Goal: Navigation & Orientation: Find specific page/section

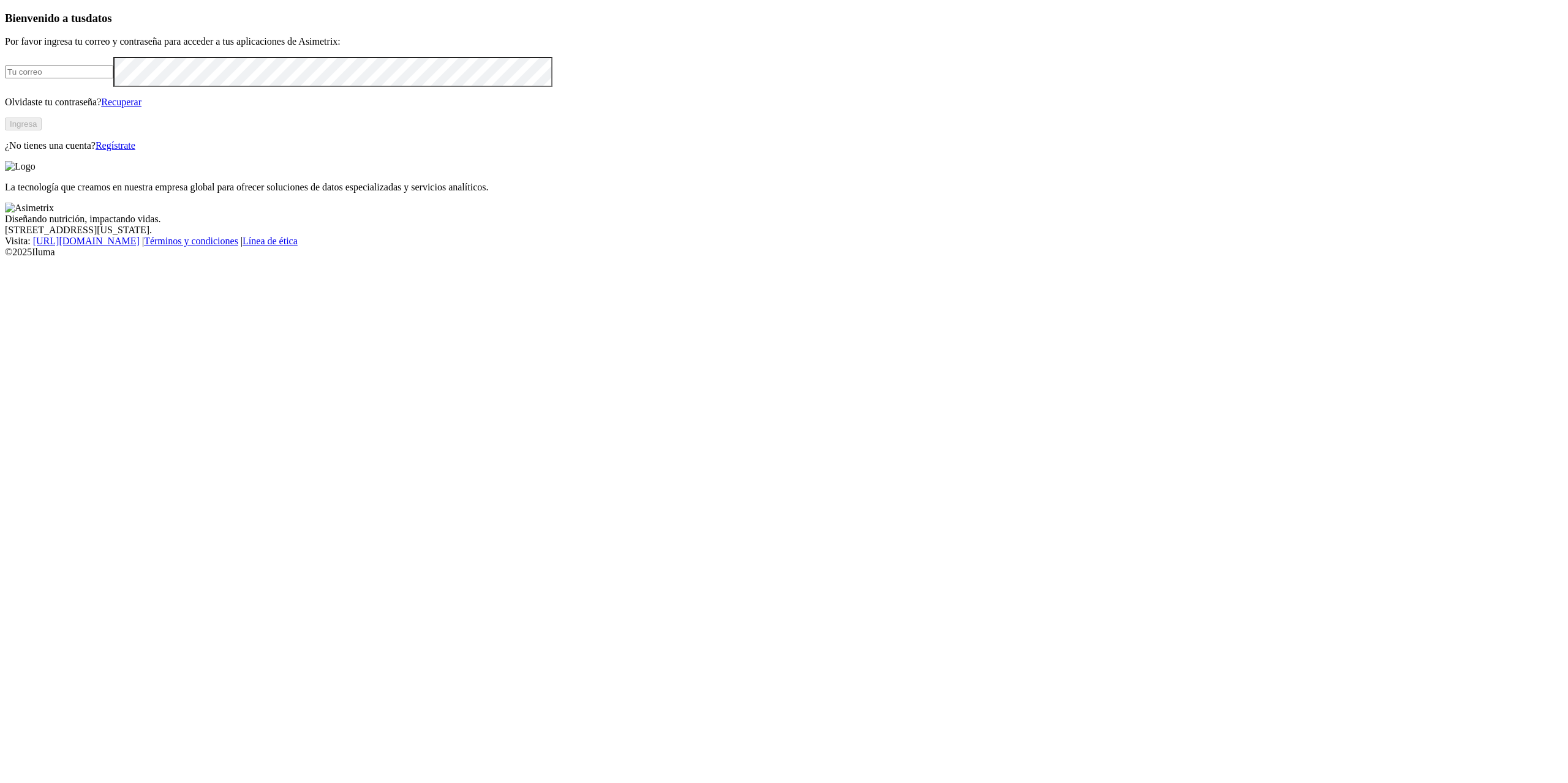
type input "[PERSON_NAME][EMAIL_ADDRESS][PERSON_NAME][DOMAIN_NAME]"
click at [42, 130] on button "Ingresa" at bounding box center [23, 123] width 36 height 13
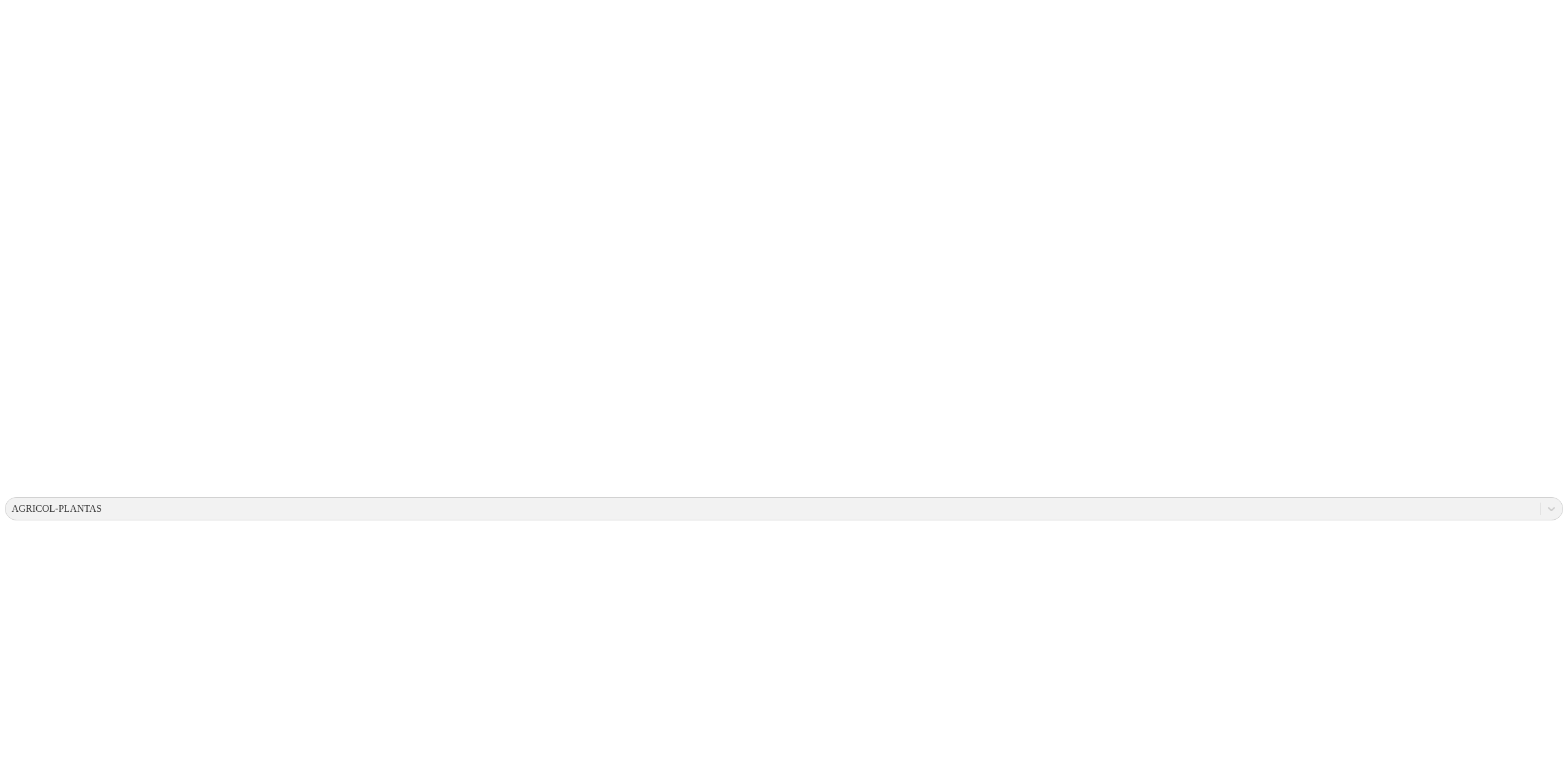
click at [102, 503] on div "AGRICOL-PLANTAS" at bounding box center [56, 509] width 90 height 11
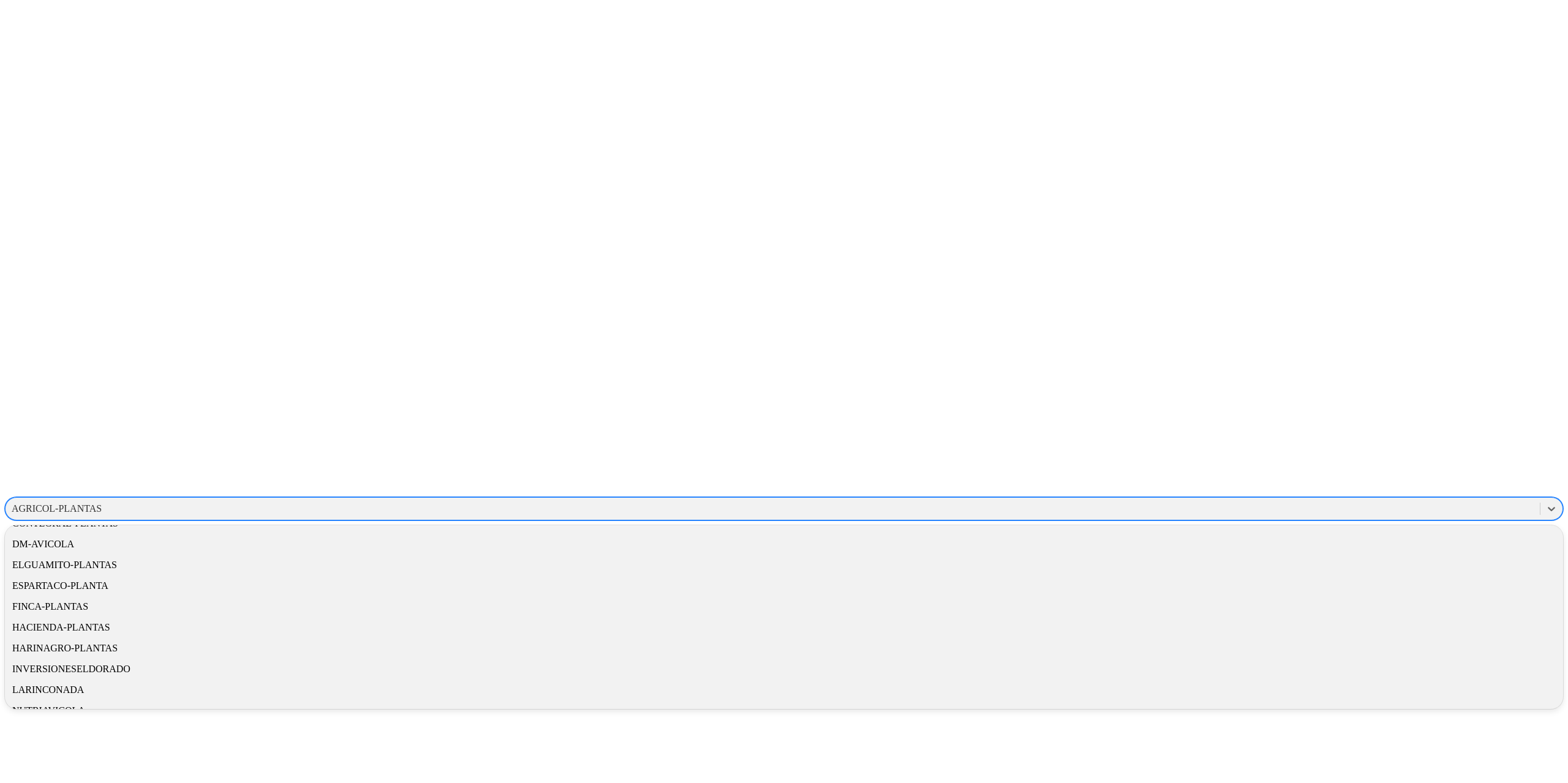
scroll to position [286, 0]
click at [1371, 575] on div "CONTEGRAL-PLANTAS" at bounding box center [784, 585] width 1558 height 21
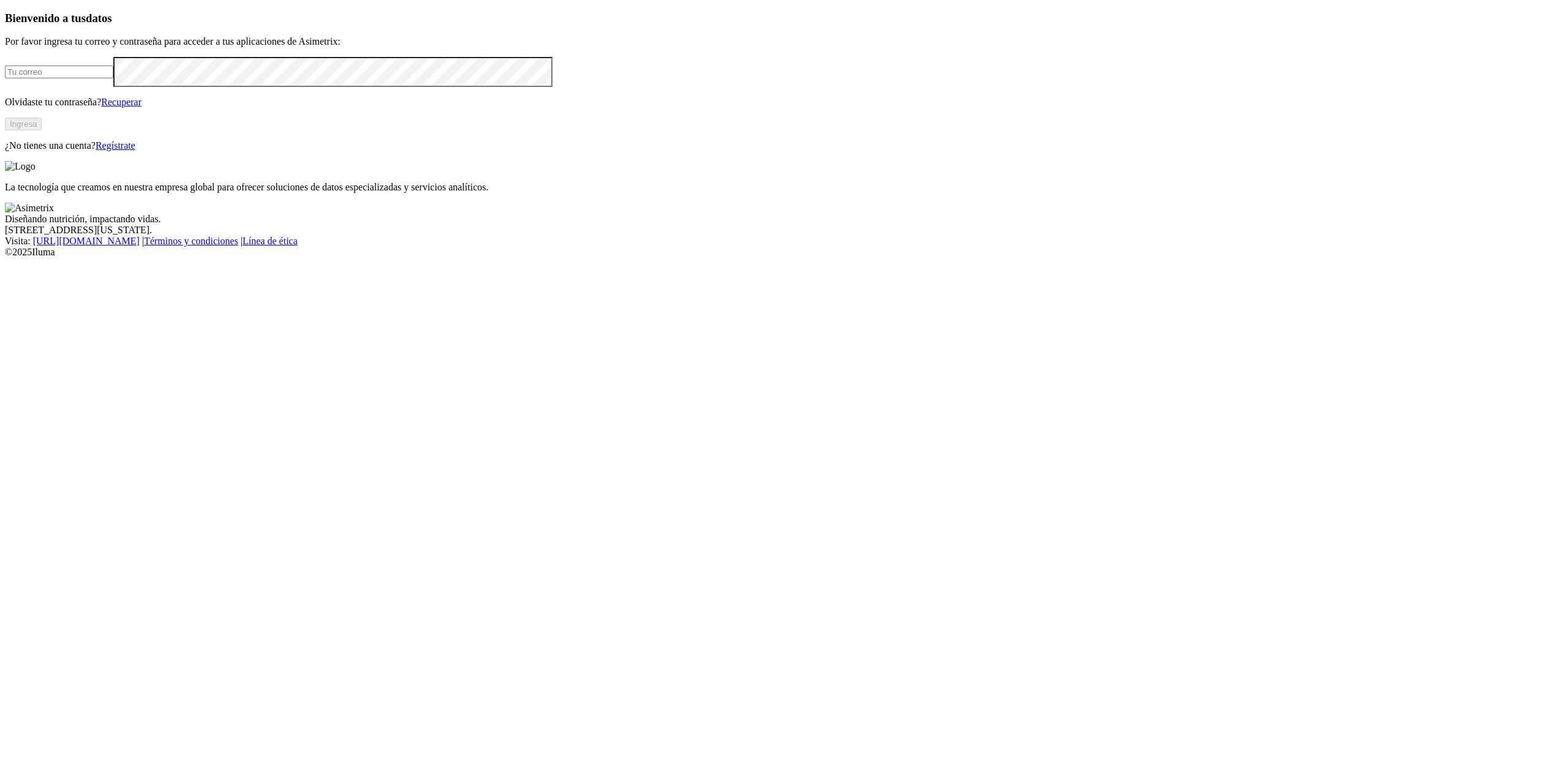
type input "[PERSON_NAME][EMAIL_ADDRESS][PERSON_NAME][DOMAIN_NAME]"
click at [142, 107] on link "Recuperar" at bounding box center [121, 102] width 41 height 10
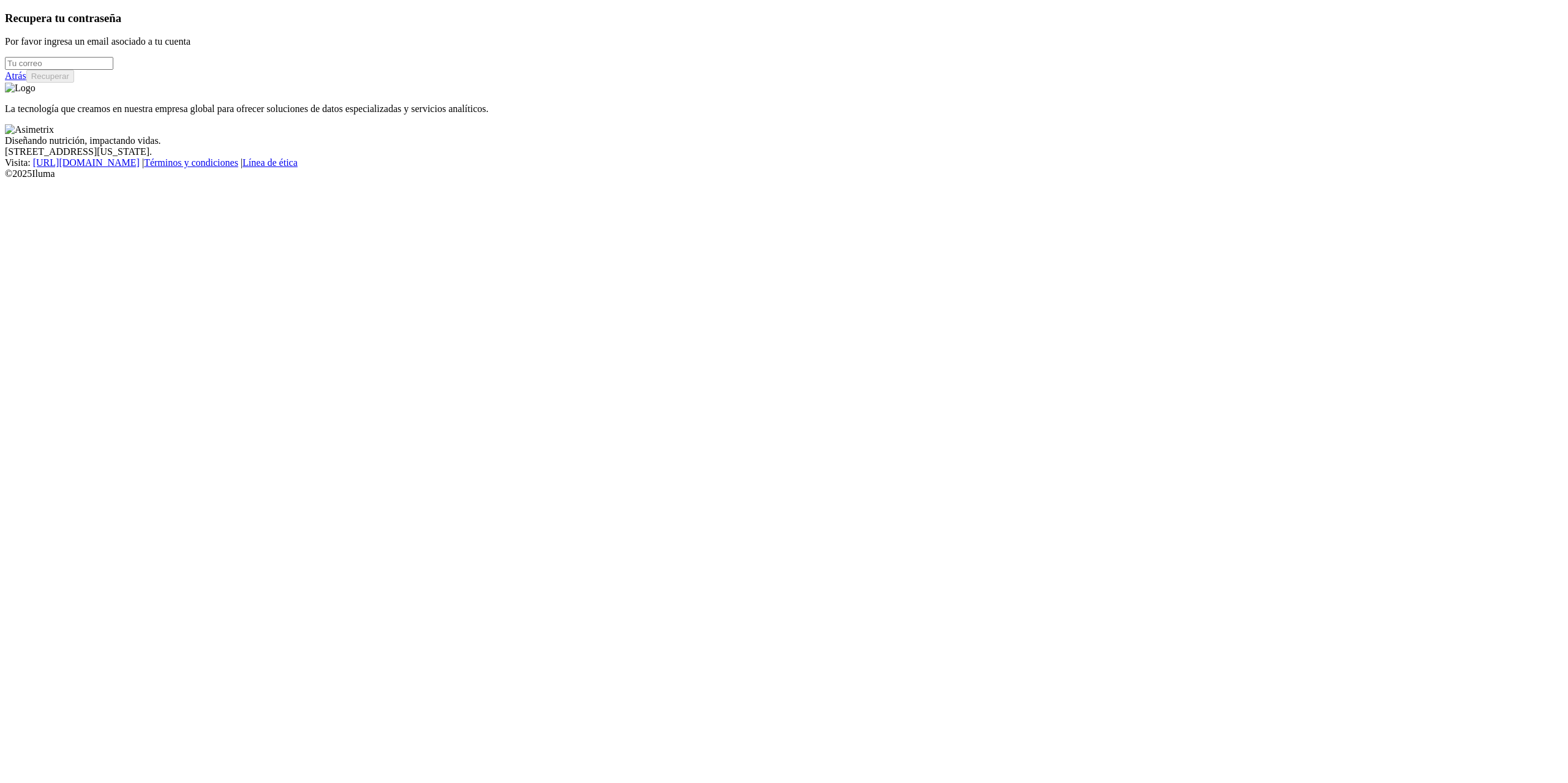
click at [26, 81] on link "Atrás" at bounding box center [16, 76] width 22 height 10
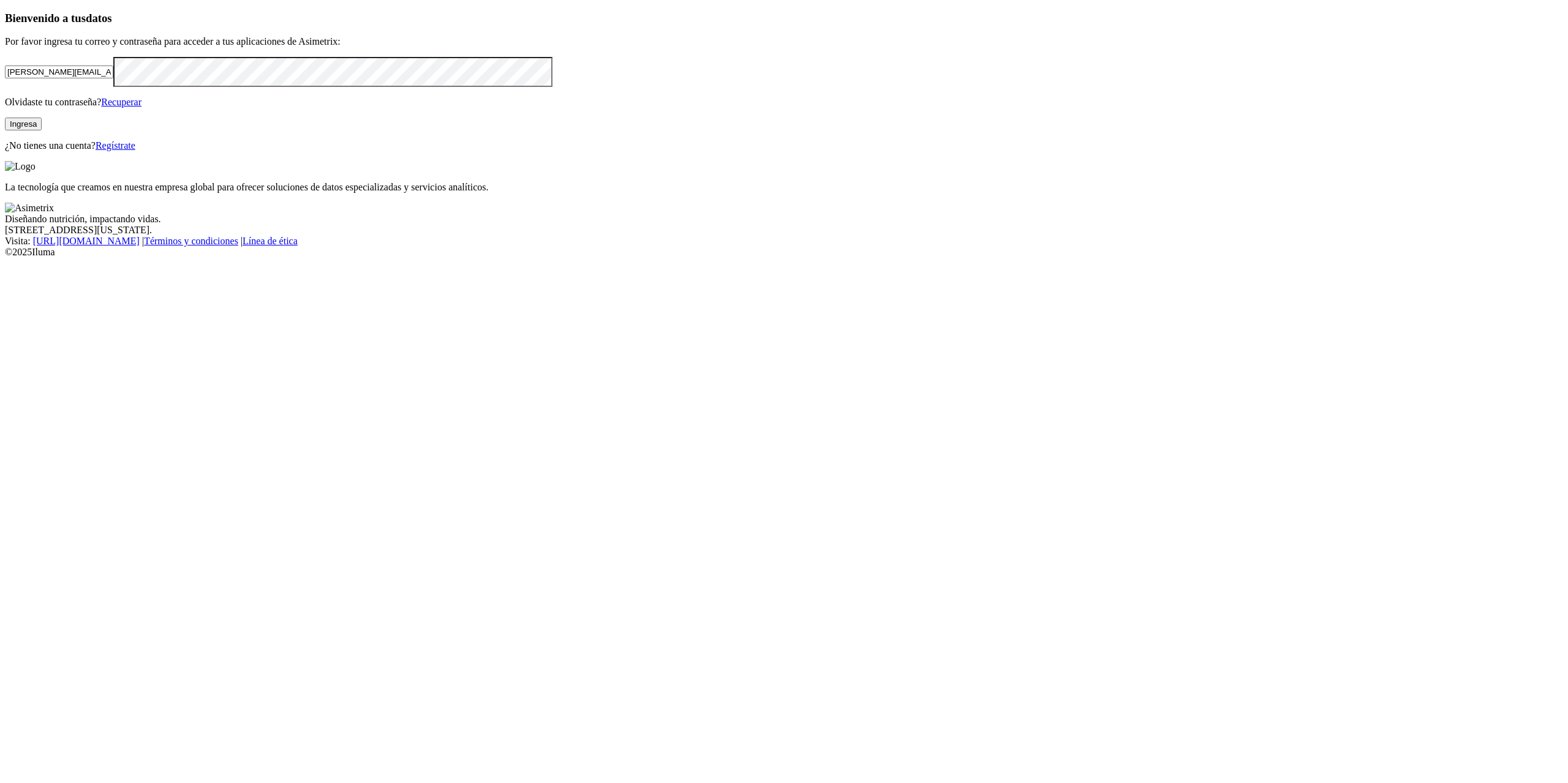
click at [42, 130] on button "Ingresa" at bounding box center [23, 123] width 36 height 13
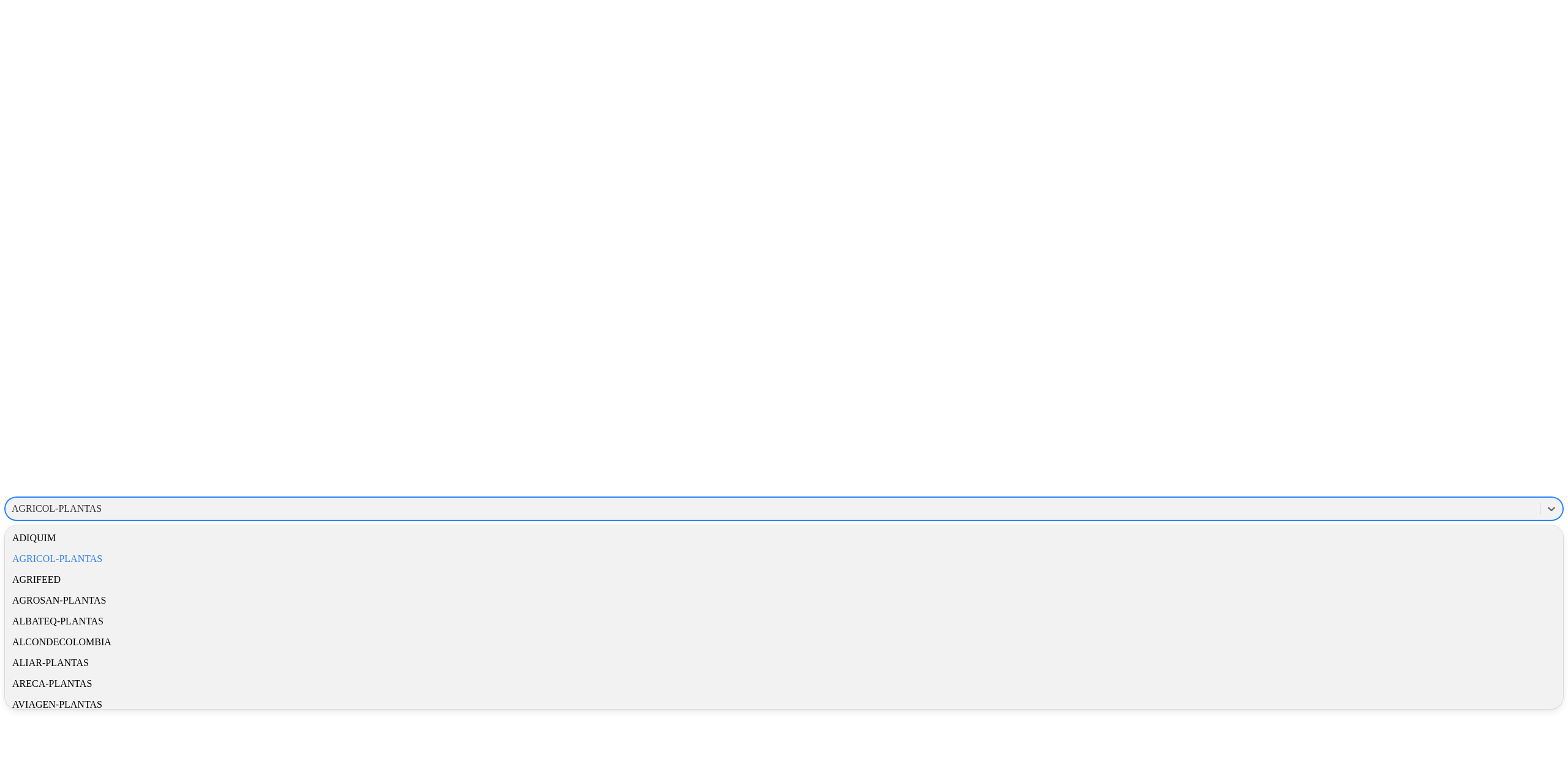
click at [1394, 500] on div "AGRICOL-PLANTAS" at bounding box center [772, 509] width 1534 height 18
click at [1398, 593] on div "AVICAMPO" at bounding box center [784, 603] width 1558 height 21
